Goal: Book appointment/travel/reservation

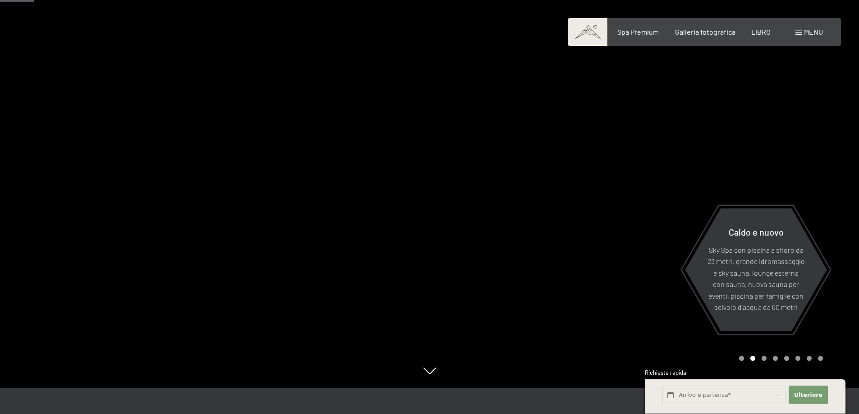
scroll to position [271, 0]
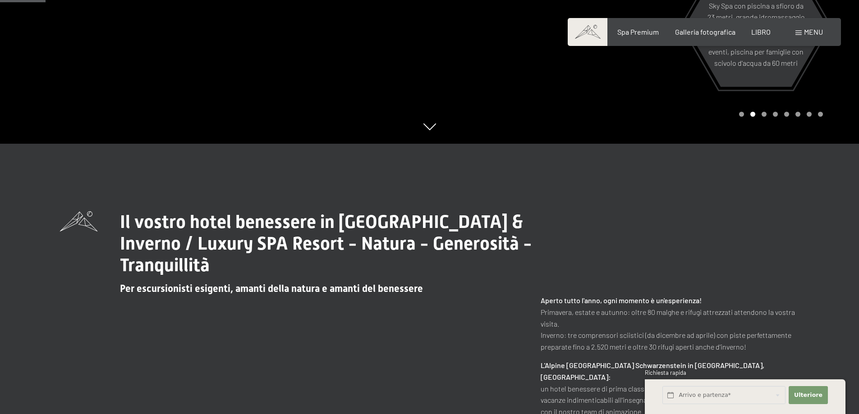
click at [647, 191] on div "Il vostro hotel benessere in Alto Adige / Estate & Inverno / Luxury SPA Resort …" at bounding box center [429, 374] width 859 height 460
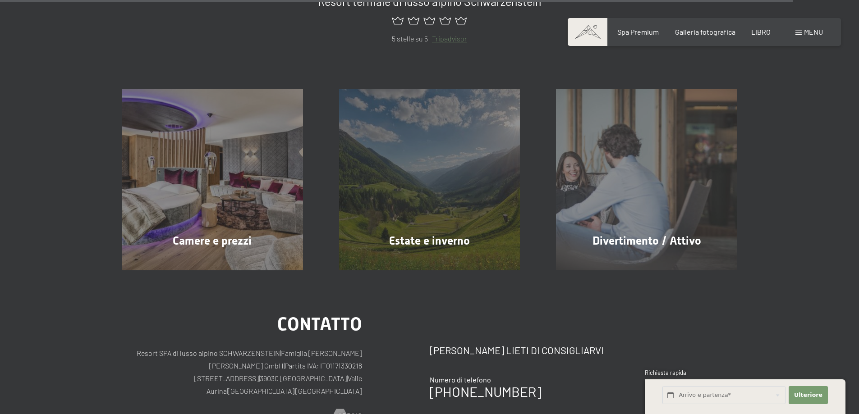
scroll to position [4226, 0]
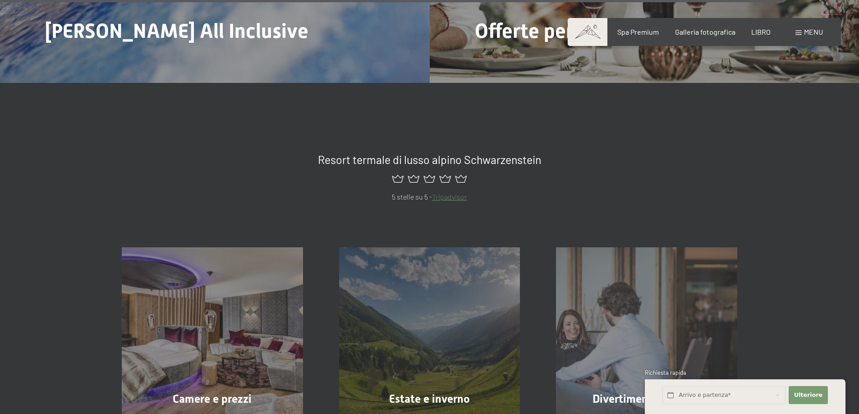
click at [808, 32] on font "menu" at bounding box center [813, 32] width 19 height 9
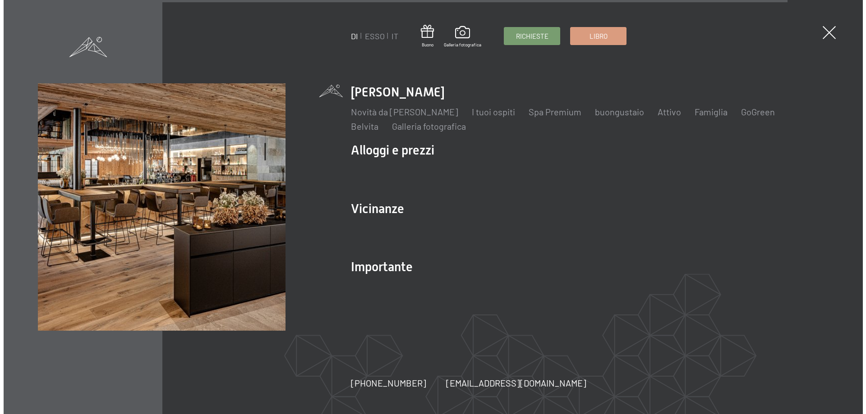
scroll to position [4244, 0]
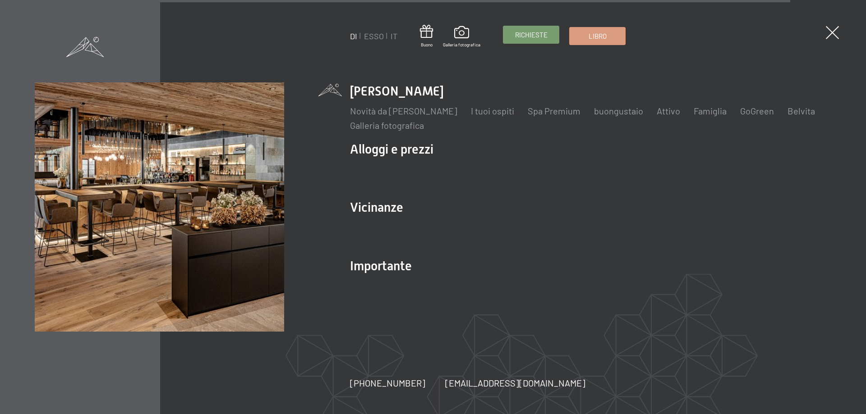
click at [520, 36] on font "Richieste" at bounding box center [531, 35] width 32 height 8
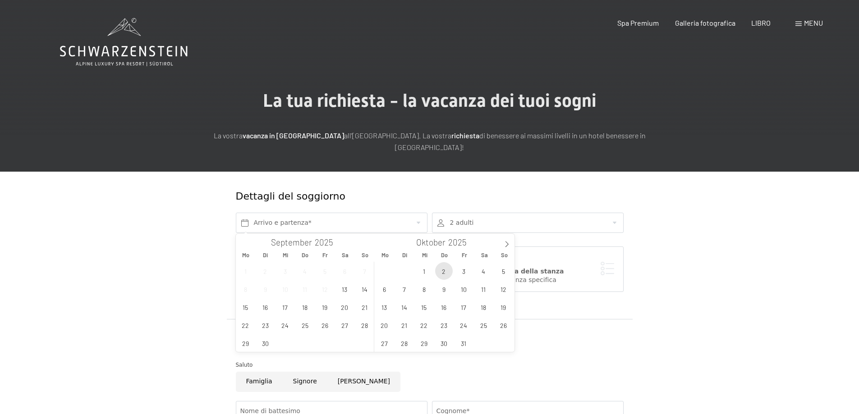
click at [445, 274] on span "2" at bounding box center [444, 271] width 18 height 18
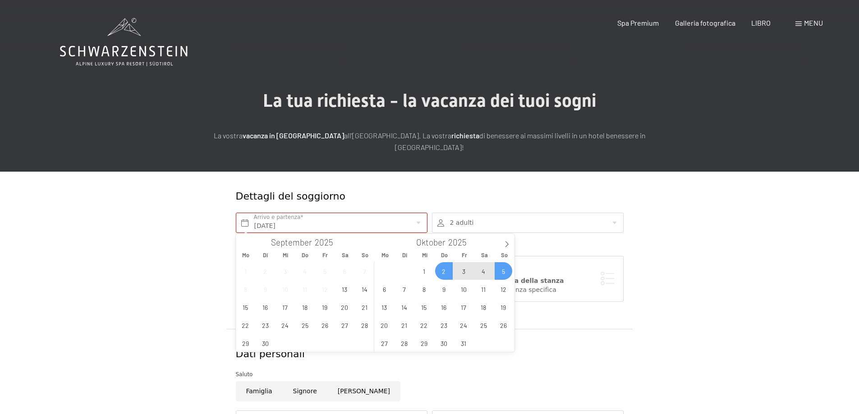
click at [504, 272] on span "5" at bounding box center [504, 271] width 18 height 18
type input "[DATE] - So. [DATE]"
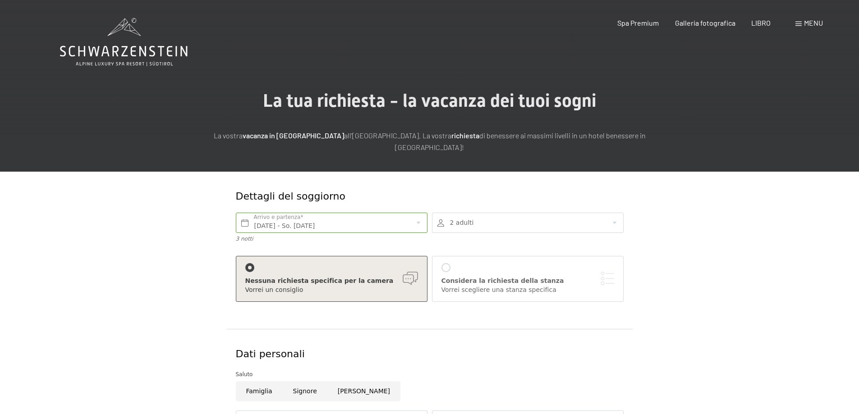
click at [449, 269] on div at bounding box center [445, 267] width 9 height 9
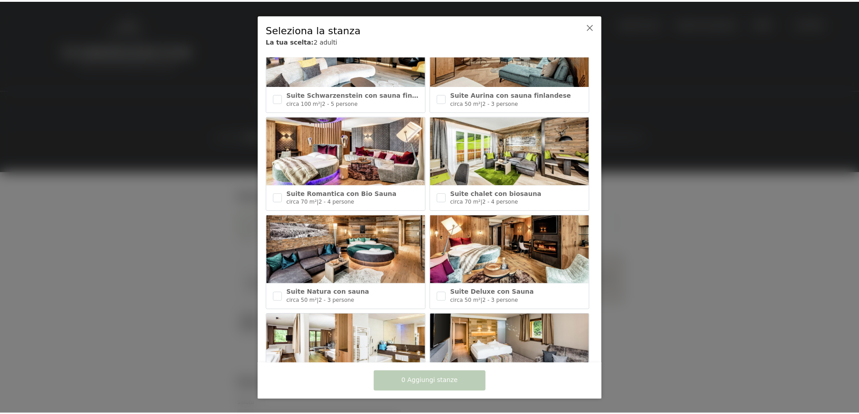
scroll to position [45, 0]
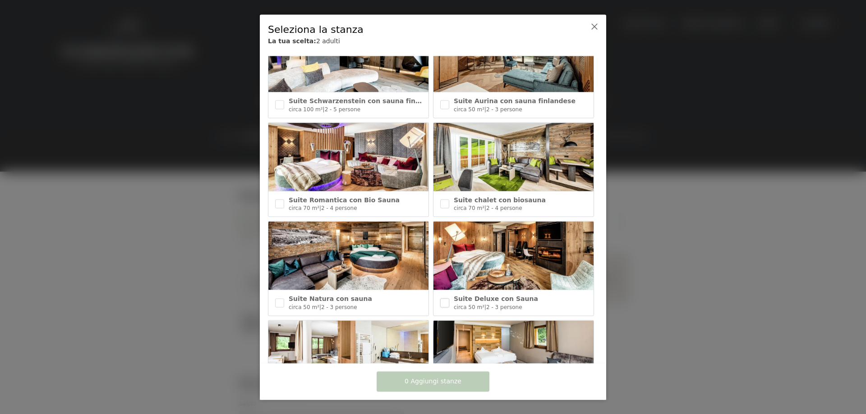
click at [444, 300] on input "checkbox" at bounding box center [444, 303] width 9 height 9
checkbox input "true"
click at [435, 384] on font "Aggiungi 1 stanza" at bounding box center [432, 381] width 57 height 7
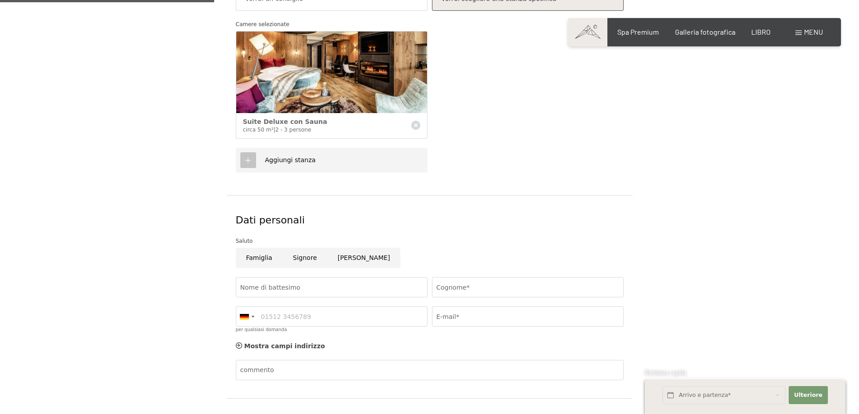
scroll to position [316, 0]
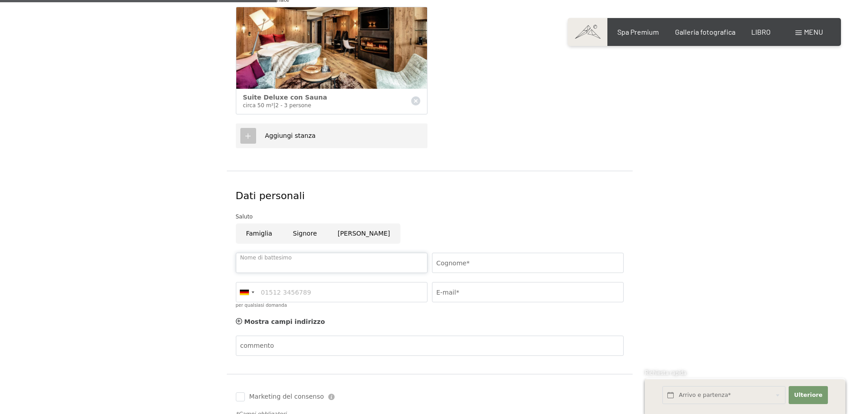
click at [263, 264] on input "Nome di battesimo" at bounding box center [332, 263] width 192 height 20
type input "[PERSON_NAME]"
click at [458, 262] on input "Cognome*" at bounding box center [528, 263] width 192 height 20
type input "Salustri"
click at [451, 291] on input "E-mail*" at bounding box center [528, 292] width 192 height 20
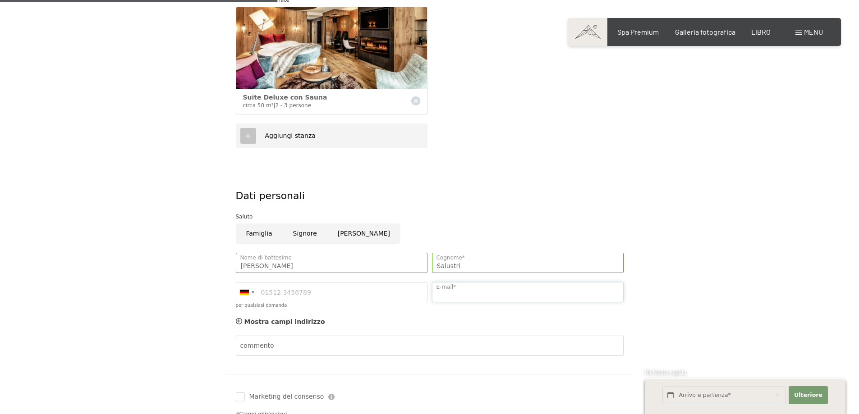
type input "[EMAIL_ADDRESS][DOMAIN_NAME]"
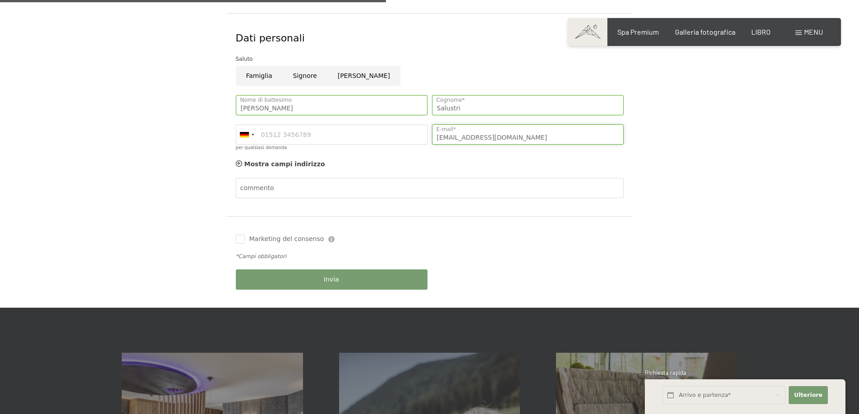
scroll to position [496, 0]
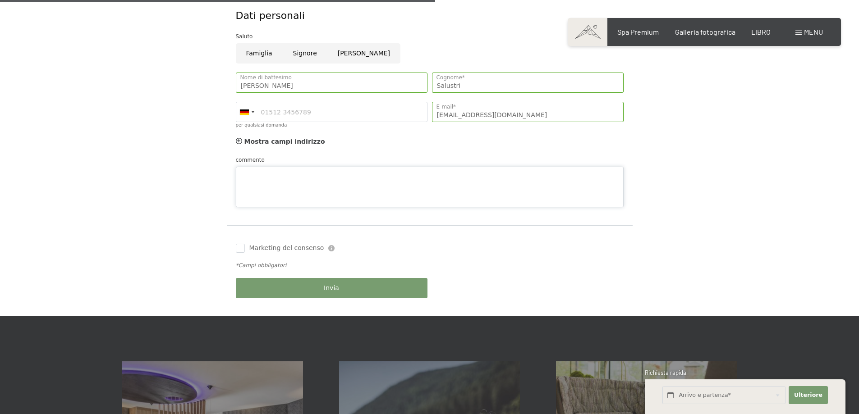
click at [272, 162] on div "commento" at bounding box center [430, 182] width 388 height 52
type textarea "Prego includere nell'offerta anche l'utilizzo della struttura nel giorno della …"
click at [331, 289] on div "Invia" at bounding box center [332, 288] width 196 height 29
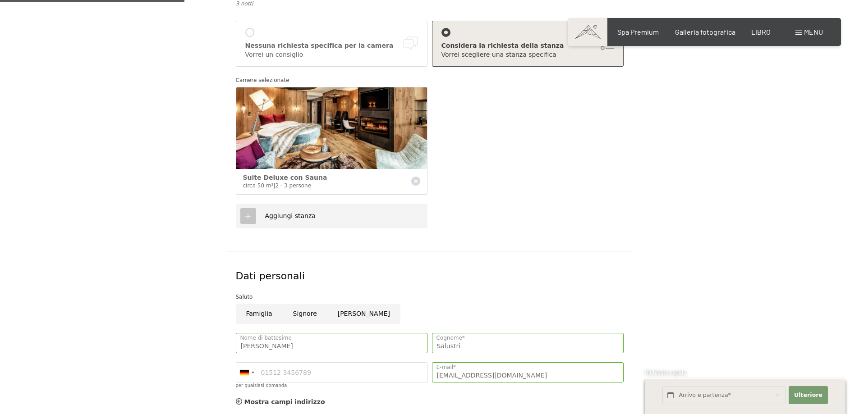
scroll to position [225, 0]
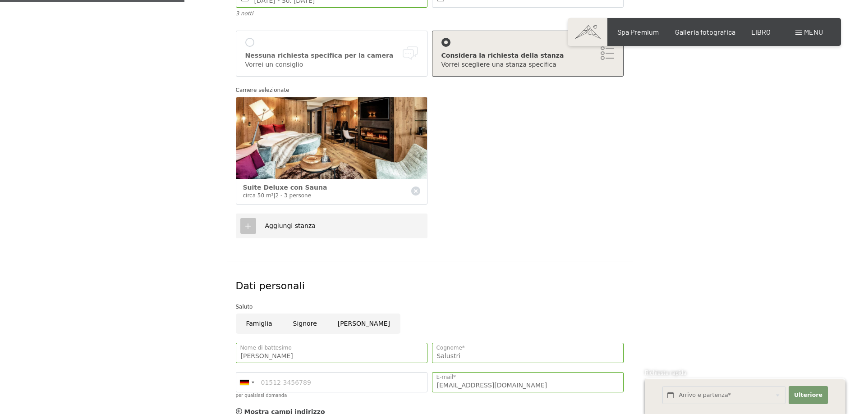
click at [304, 324] on input "Signore" at bounding box center [305, 324] width 45 height 20
radio input "true"
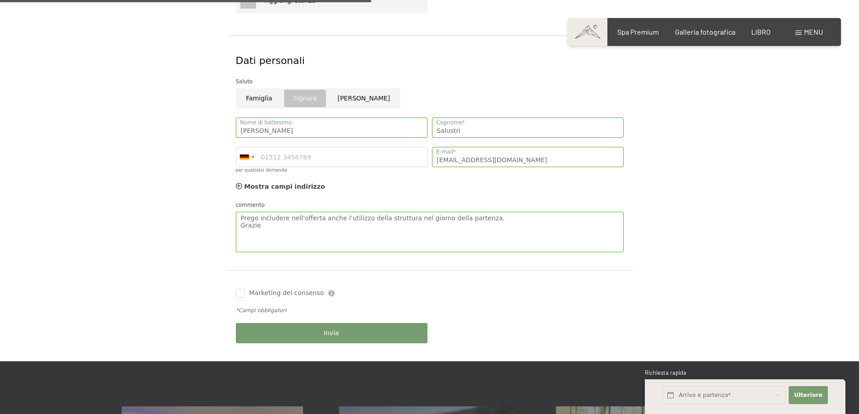
scroll to position [541, 0]
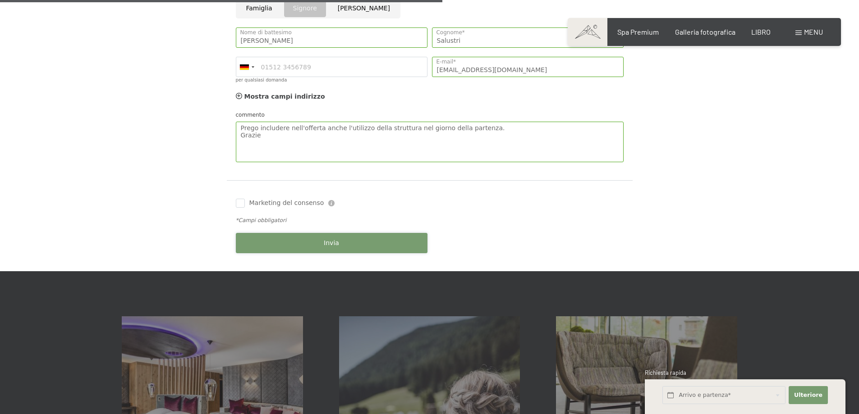
click at [330, 242] on font "Invia" at bounding box center [331, 242] width 15 height 7
